Goal: Task Accomplishment & Management: Use online tool/utility

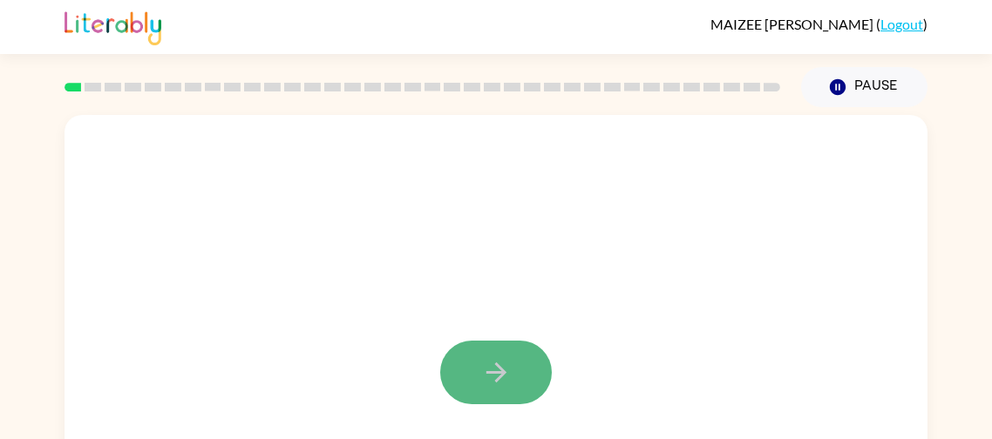
click at [495, 354] on button "button" at bounding box center [496, 373] width 112 height 64
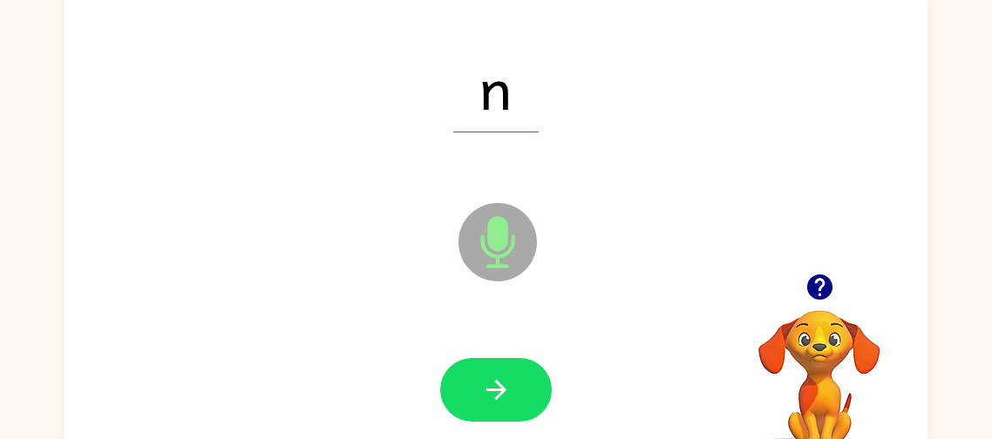
scroll to position [136, 0]
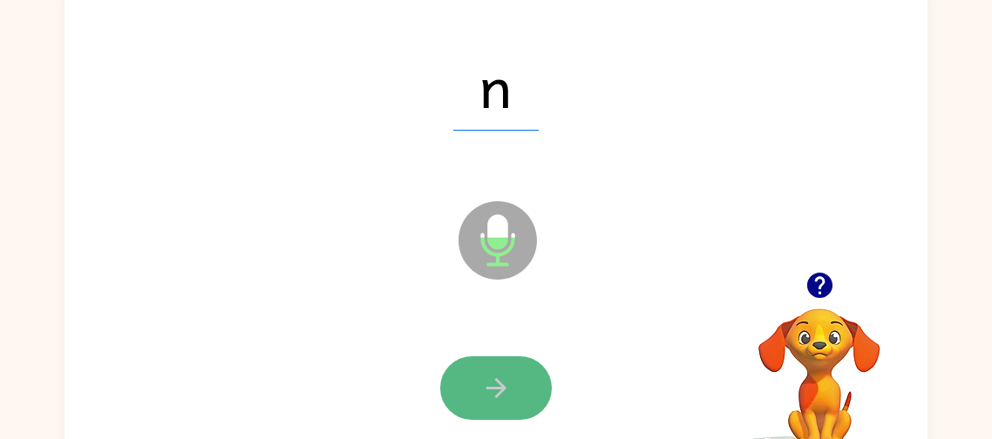
click at [488, 371] on button "button" at bounding box center [496, 388] width 112 height 64
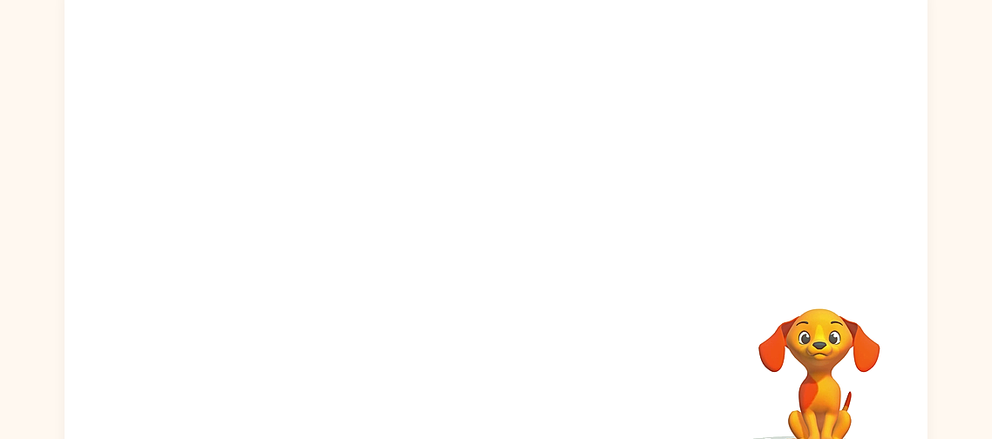
click at [484, 373] on div "Your browser must support playing .mp4 files to use Literably. Please try using…" at bounding box center [495, 228] width 863 height 498
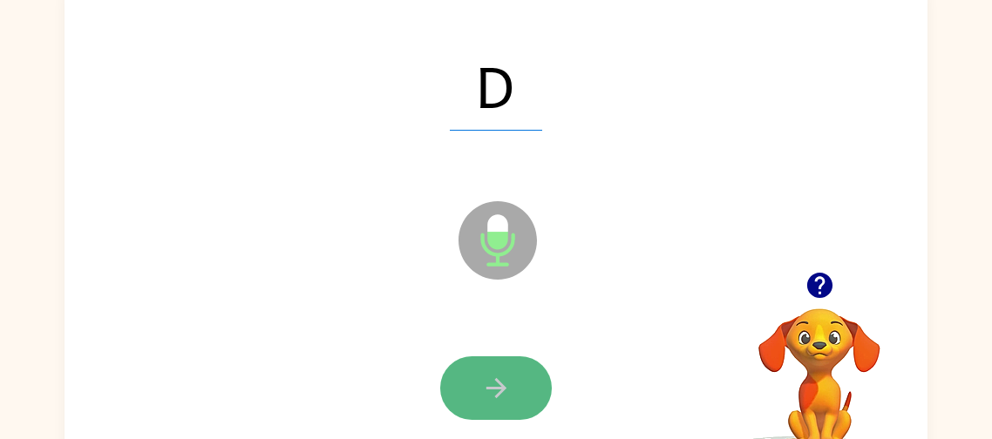
click at [478, 385] on button "button" at bounding box center [496, 388] width 112 height 64
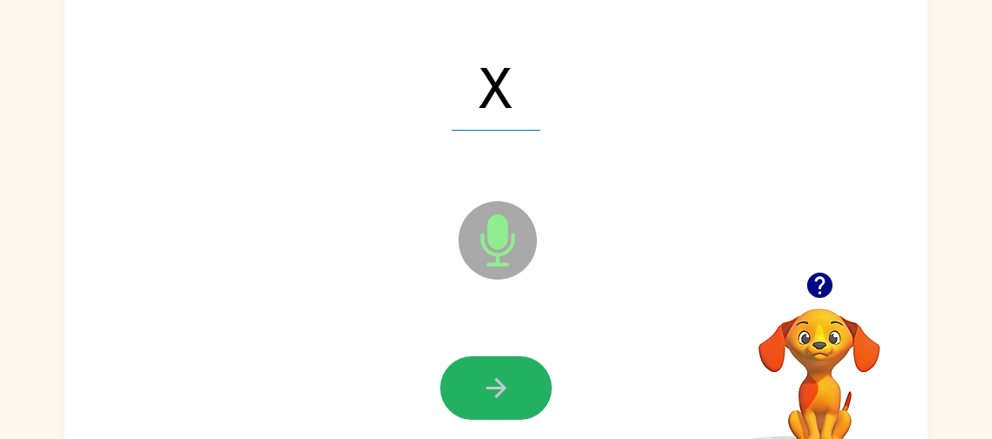
click at [478, 385] on button "button" at bounding box center [496, 388] width 112 height 64
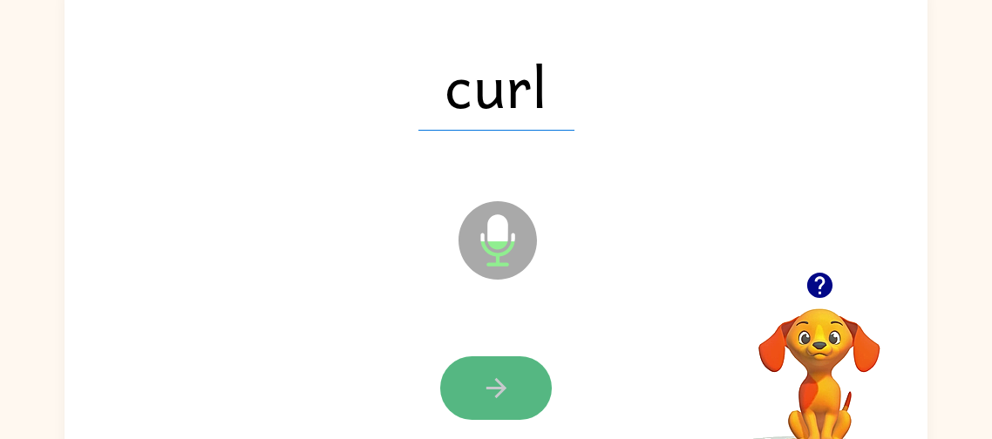
click at [490, 380] on icon "button" at bounding box center [496, 388] width 30 height 30
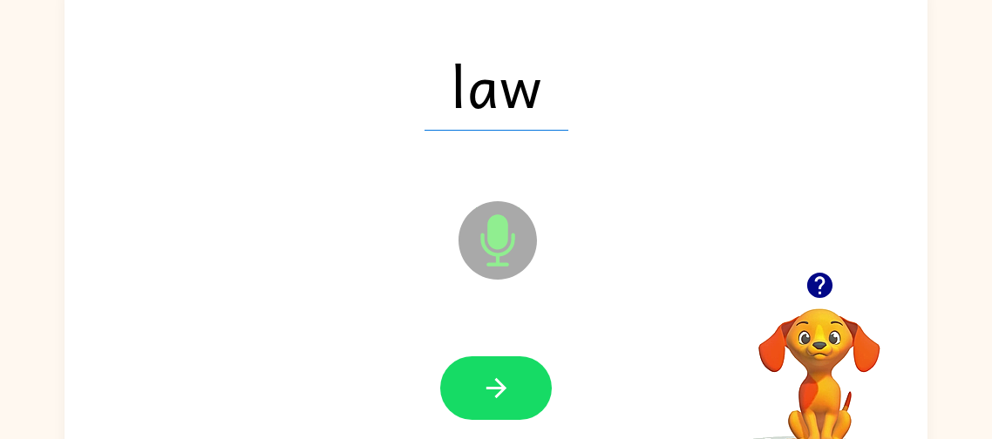
click at [502, 389] on icon "button" at bounding box center [495, 388] width 20 height 20
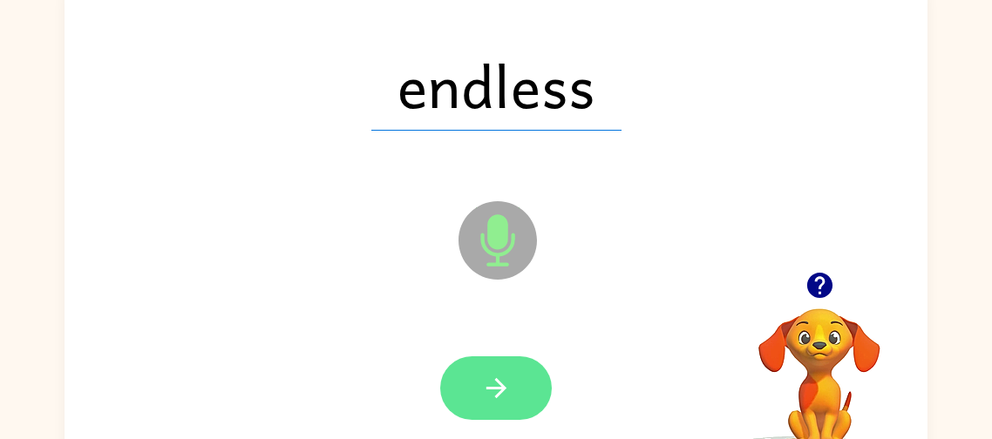
click at [481, 390] on icon "button" at bounding box center [496, 388] width 30 height 30
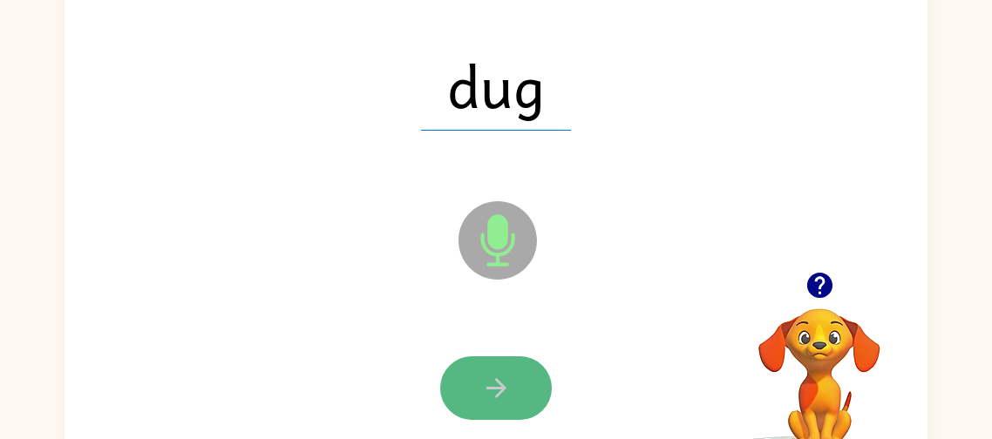
click at [498, 398] on icon "button" at bounding box center [496, 388] width 30 height 30
click at [484, 357] on button "button" at bounding box center [496, 388] width 112 height 64
click at [501, 360] on button "button" at bounding box center [496, 388] width 112 height 64
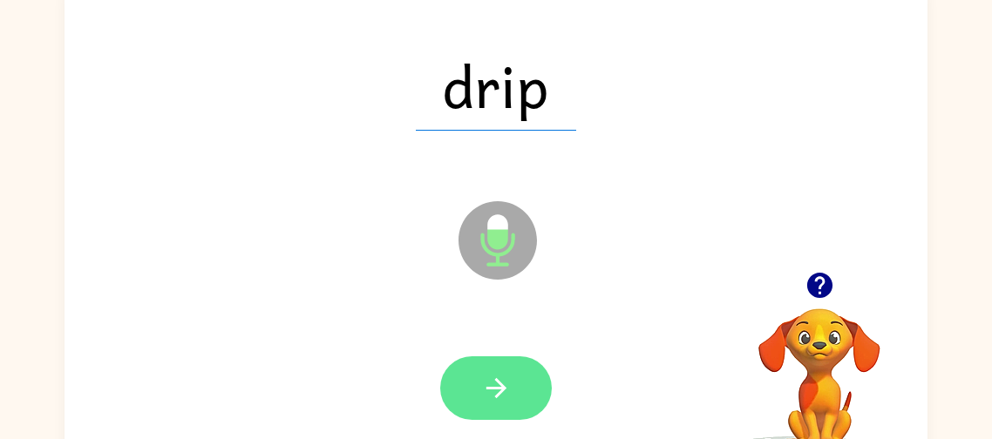
click at [504, 384] on icon "button" at bounding box center [496, 388] width 30 height 30
click at [490, 369] on button "button" at bounding box center [496, 388] width 112 height 64
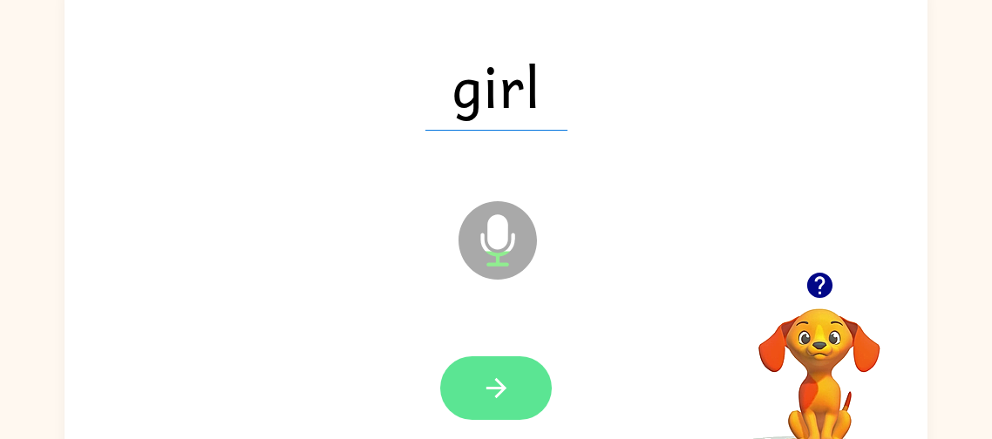
click at [463, 398] on button "button" at bounding box center [496, 388] width 112 height 64
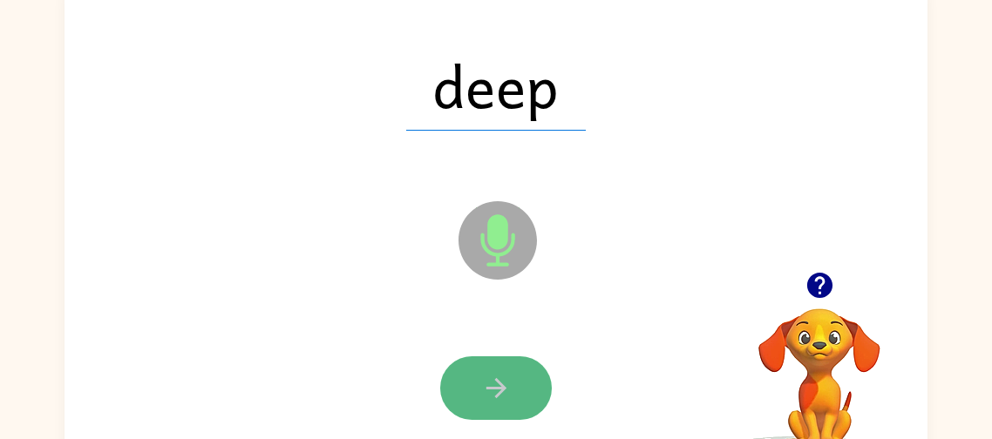
click at [474, 398] on button "button" at bounding box center [496, 388] width 112 height 64
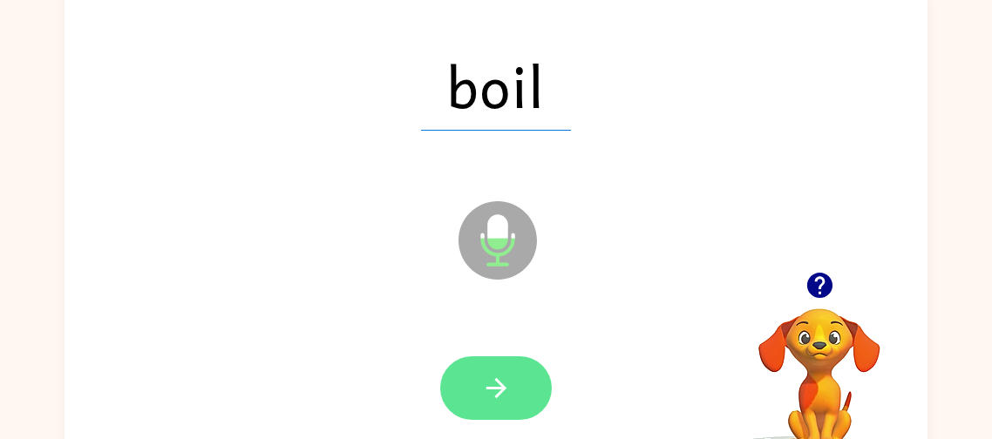
click at [497, 378] on icon "button" at bounding box center [496, 388] width 30 height 30
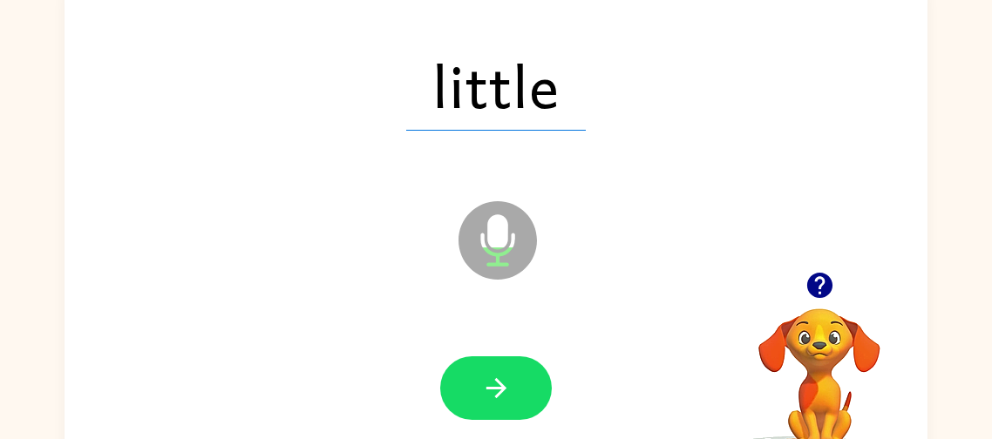
click at [489, 12] on div "little Microphone The Microphone is here when it is your turn to talk" at bounding box center [495, 228] width 863 height 498
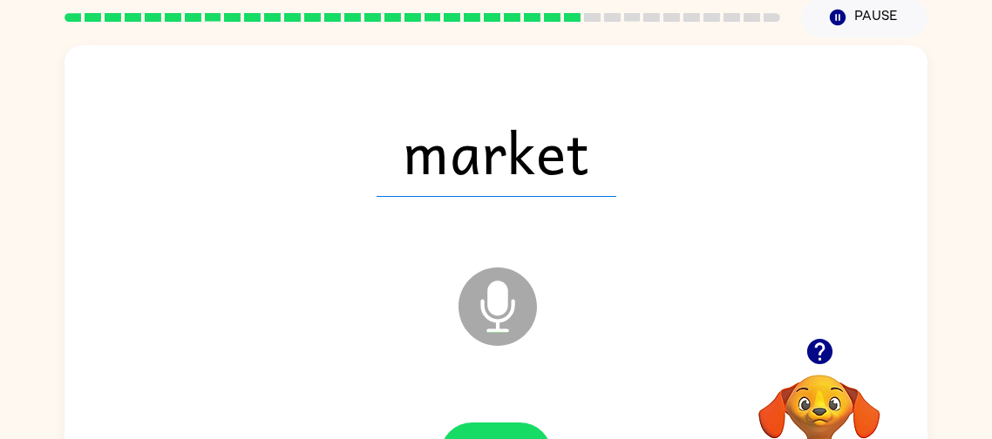
scroll to position [69, 0]
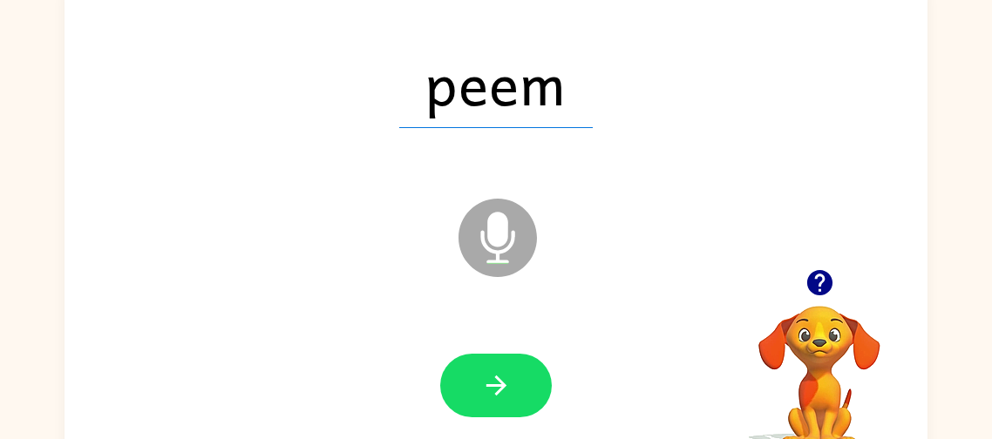
scroll to position [139, 0]
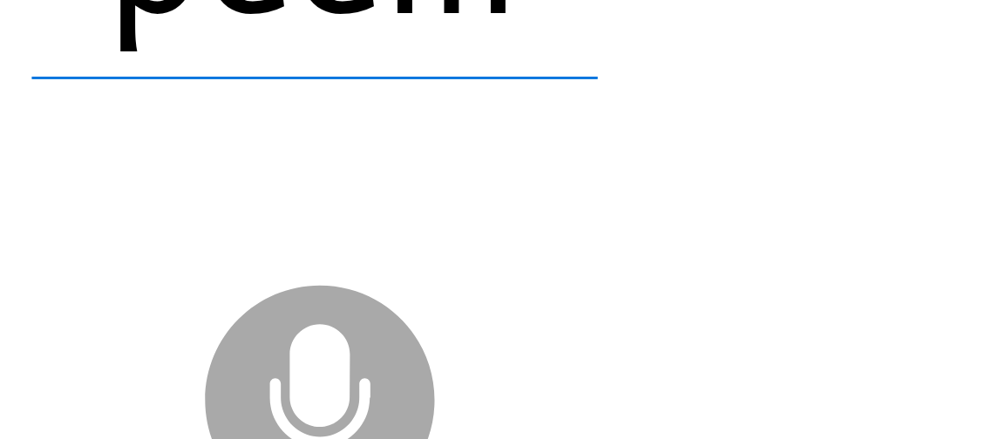
click at [614, 186] on div "Microphone The Microphone is here when it is your turn to talk" at bounding box center [454, 194] width 744 height 63
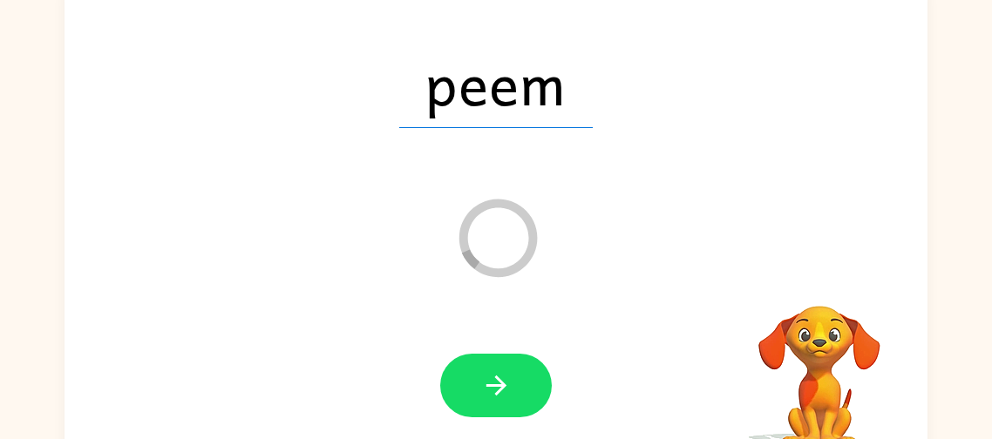
click at [468, 322] on div at bounding box center [496, 386] width 828 height 143
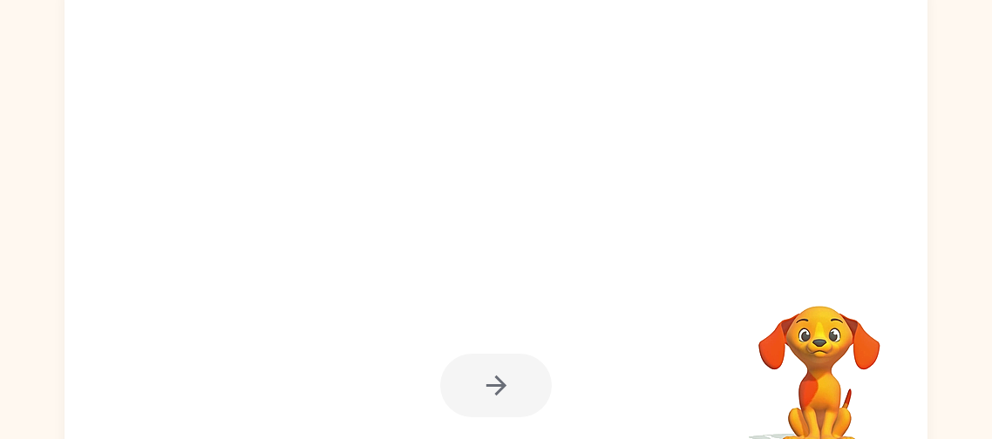
click at [474, 385] on div at bounding box center [496, 386] width 112 height 64
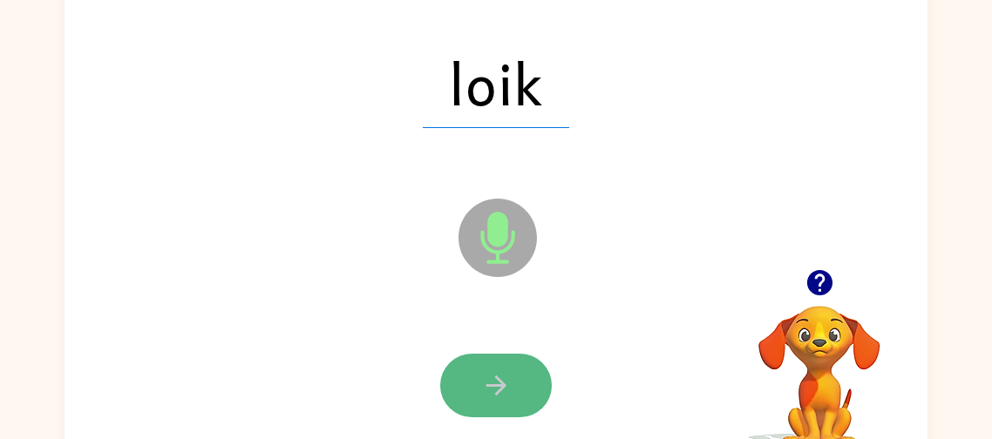
click at [496, 391] on icon "button" at bounding box center [495, 386] width 20 height 20
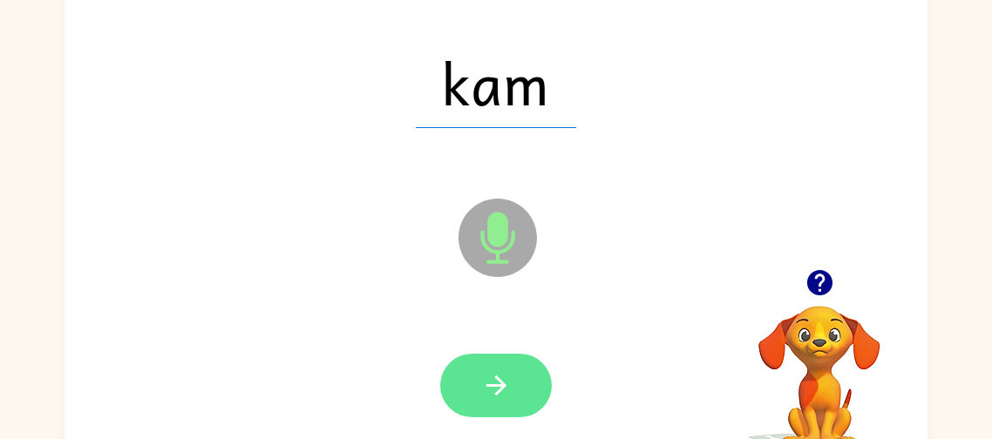
click at [486, 379] on icon "button" at bounding box center [496, 385] width 30 height 30
click at [518, 365] on button "button" at bounding box center [496, 386] width 112 height 64
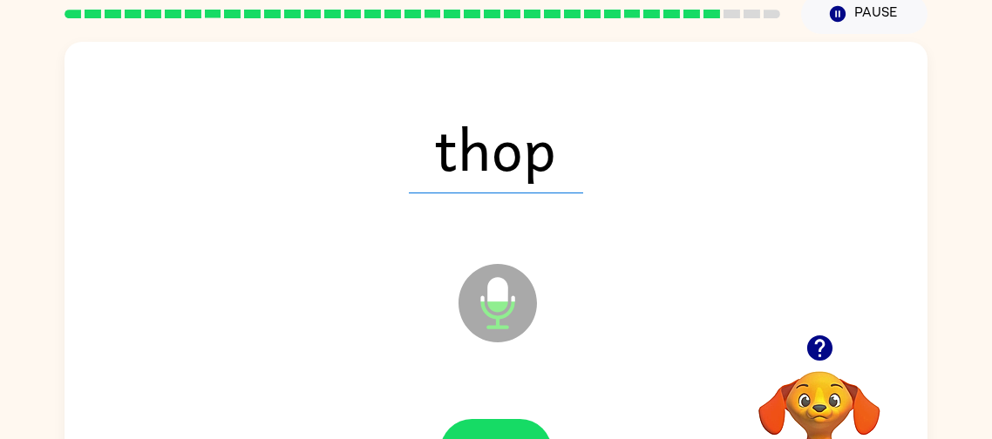
scroll to position [69, 0]
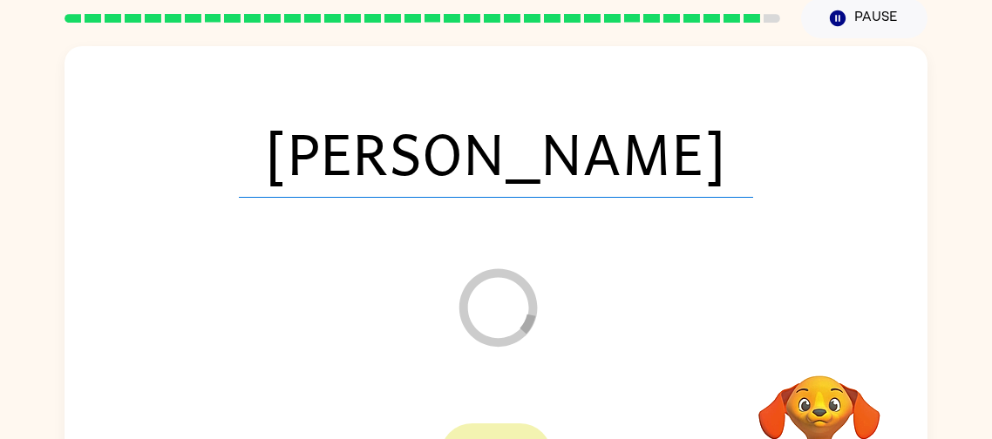
scroll to position [53, 0]
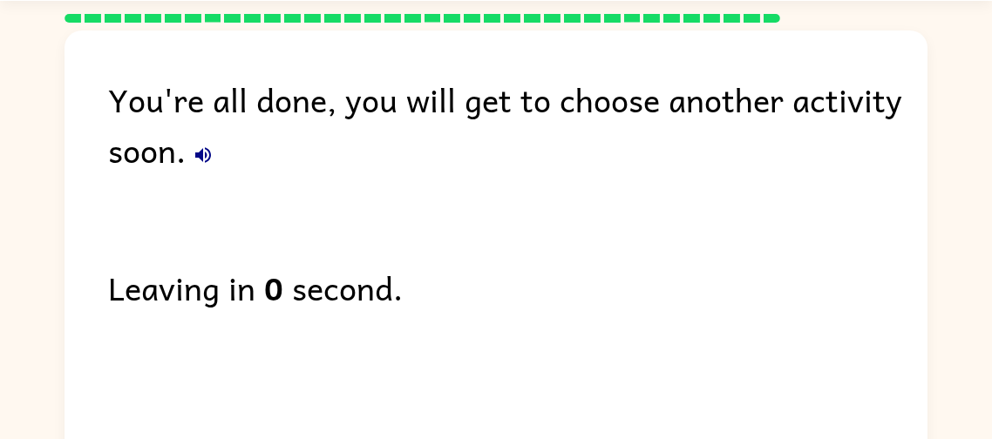
click at [145, 112] on div "You're all done, you will get to choose another activity soon." at bounding box center [517, 124] width 819 height 101
click at [208, 122] on div "You're all done, you will get to choose another activity soon." at bounding box center [517, 124] width 819 height 101
